Goal: Information Seeking & Learning: Learn about a topic

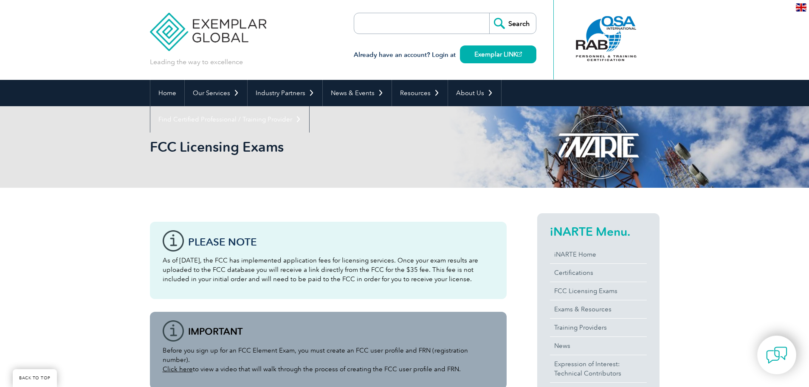
scroll to position [127, 0]
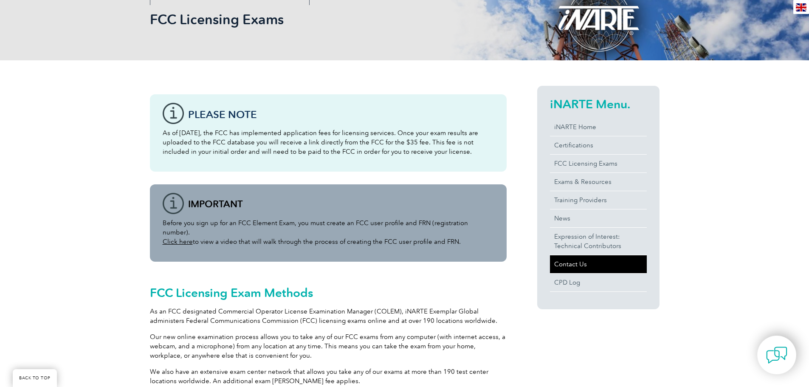
click at [578, 266] on link "Contact Us" at bounding box center [598, 264] width 97 height 18
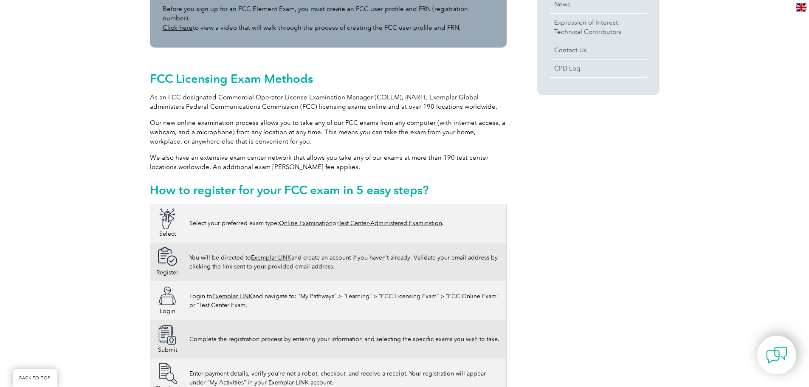
scroll to position [425, 0]
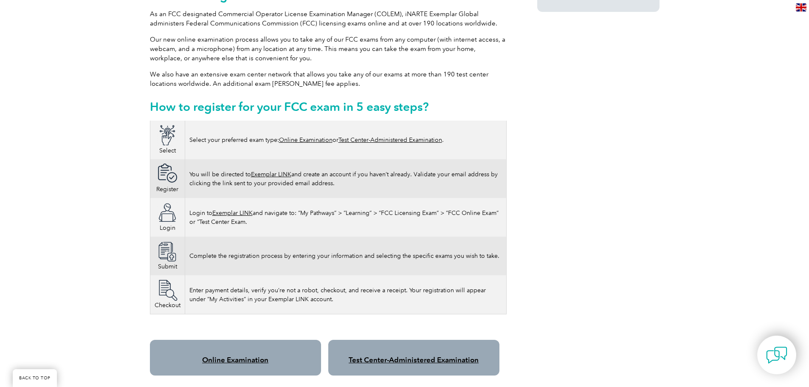
click at [314, 136] on link "Online Examination" at bounding box center [306, 139] width 54 height 7
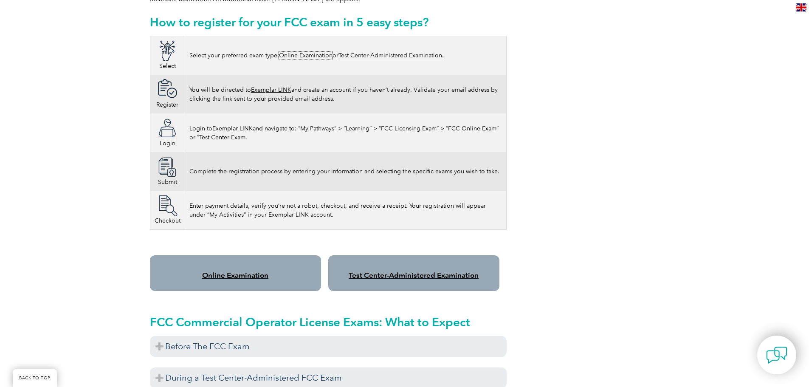
scroll to position [510, 0]
click at [232, 271] on link "Online Examination" at bounding box center [235, 275] width 66 height 8
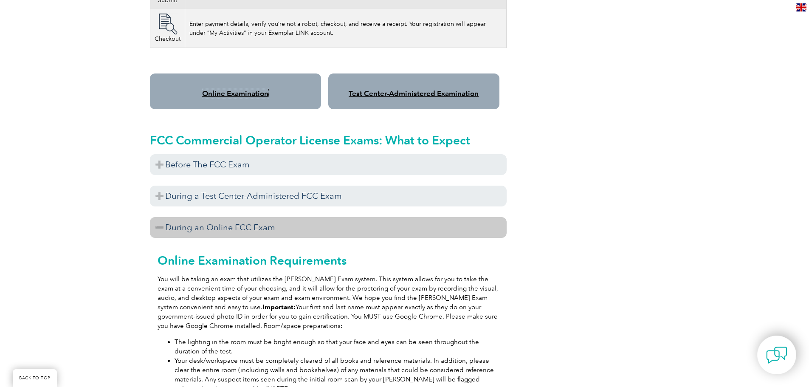
scroll to position [680, 0]
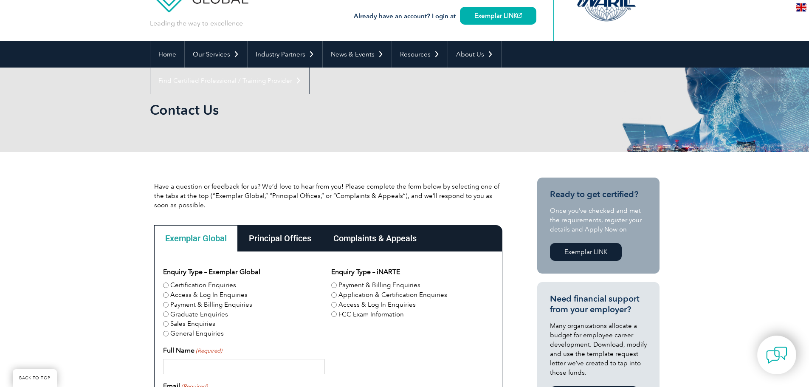
scroll to position [85, 0]
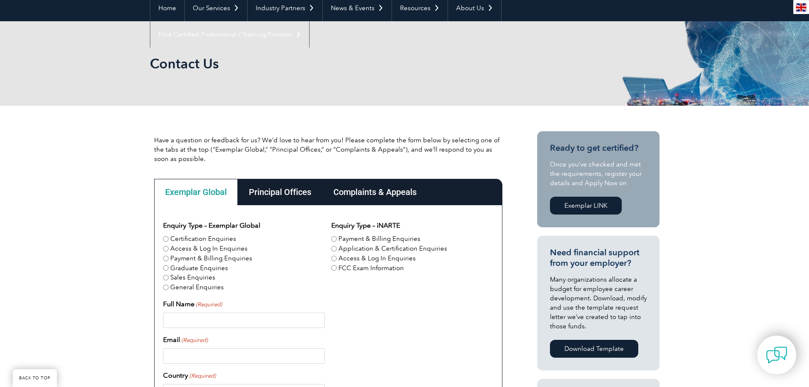
click at [367, 267] on label "FCC Exam Information" at bounding box center [371, 268] width 65 height 10
click at [337, 267] on input "FCC Exam Information" at bounding box center [334, 268] width 6 height 6
radio input "true"
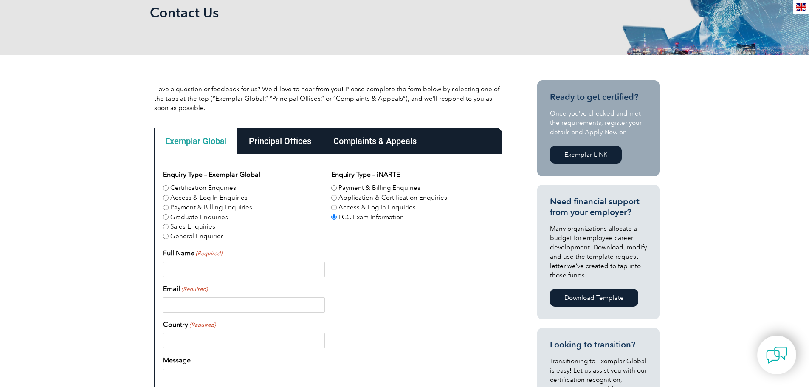
scroll to position [42, 0]
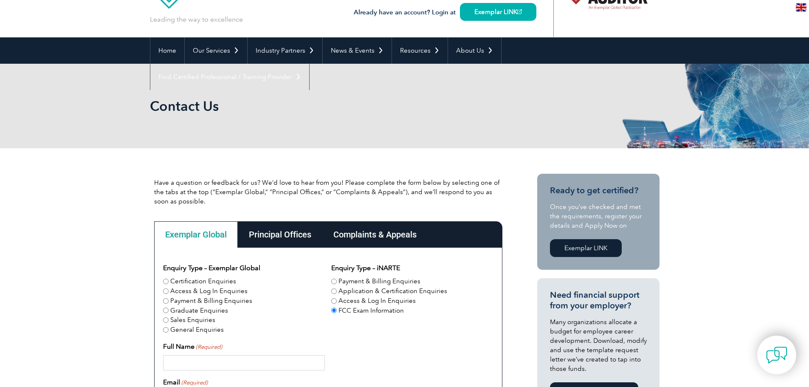
click at [286, 237] on div "Principal Offices" at bounding box center [280, 234] width 85 height 26
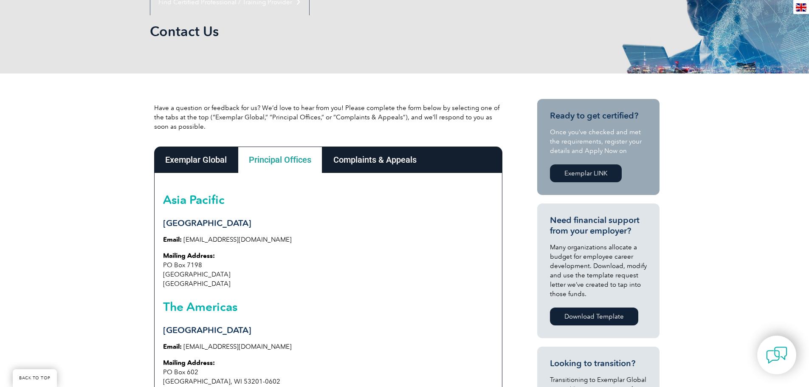
scroll to position [170, 0]
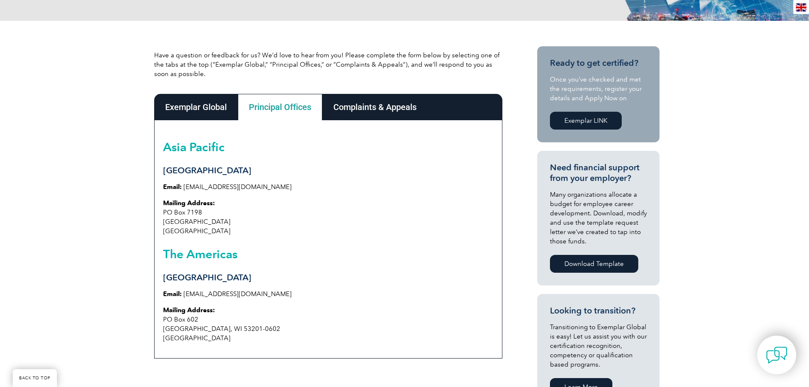
click at [392, 107] on div "Complaints & Appeals" at bounding box center [374, 107] width 105 height 26
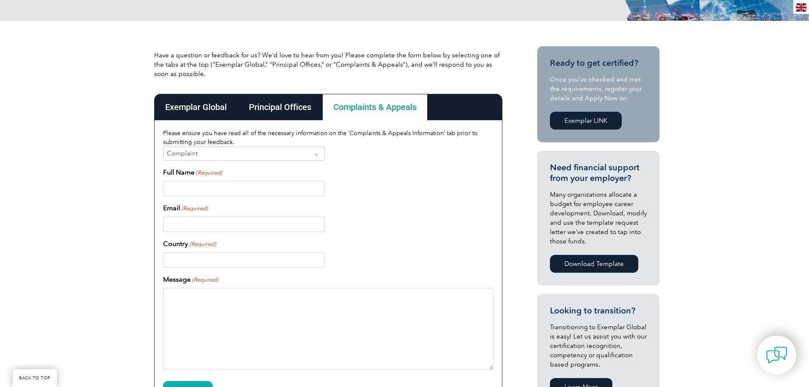
click at [200, 108] on div "Exemplar Global" at bounding box center [196, 107] width 84 height 26
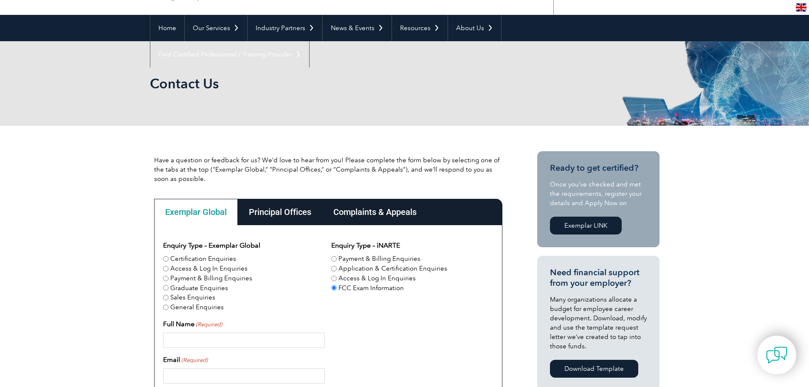
scroll to position [0, 0]
